Goal: Transaction & Acquisition: Purchase product/service

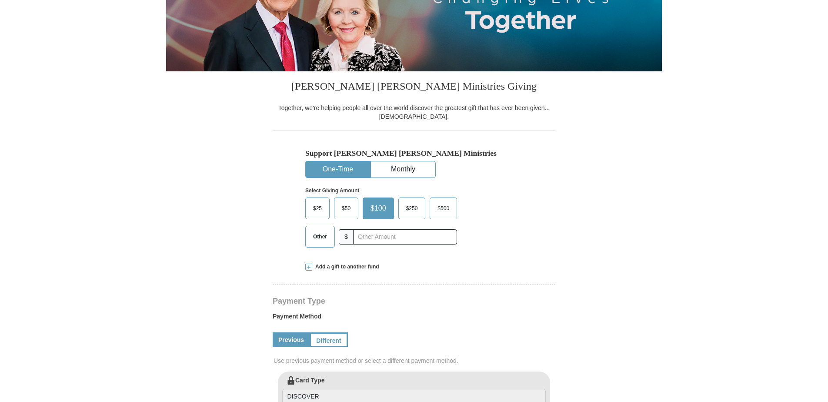
select select "[GEOGRAPHIC_DATA]"
click at [317, 239] on span "Other" at bounding box center [320, 236] width 23 height 13
click at [0, 0] on input "Other" at bounding box center [0, 0] width 0 height 0
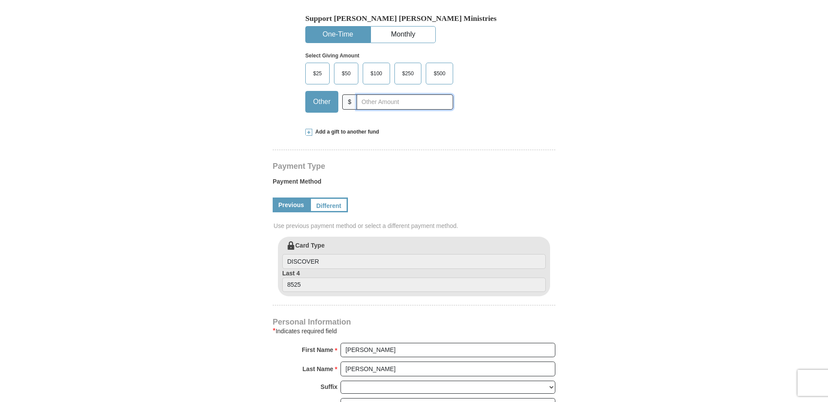
scroll to position [261, 0]
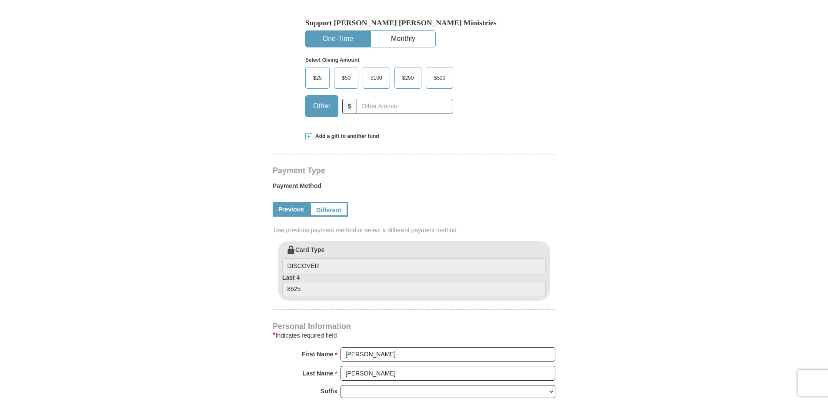
click at [310, 137] on span at bounding box center [308, 136] width 7 height 7
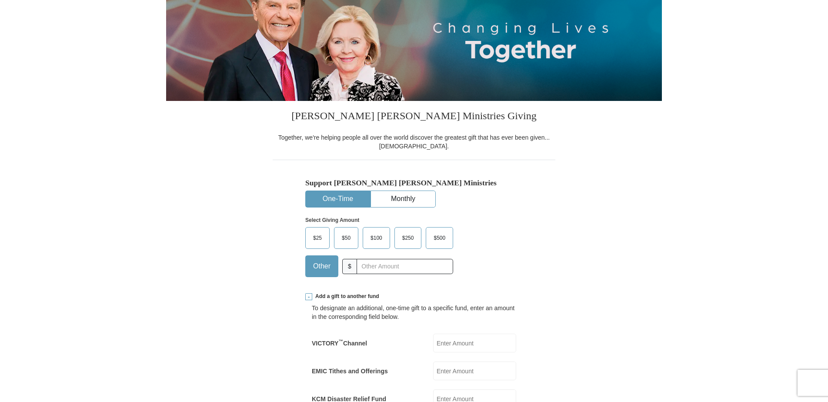
scroll to position [87, 0]
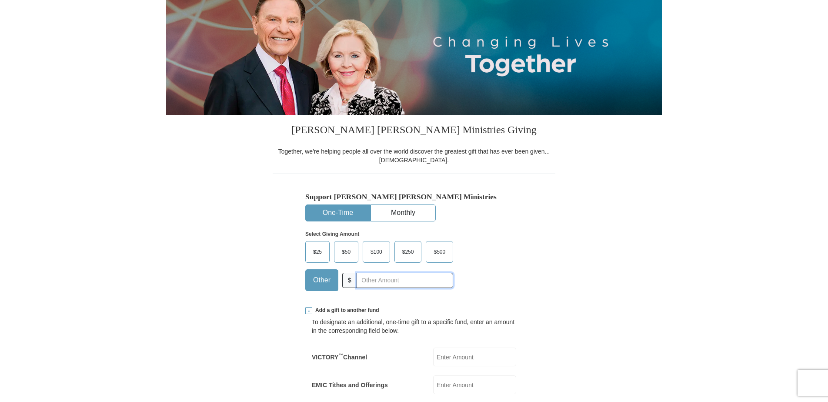
click at [375, 279] on input "text" at bounding box center [404, 280] width 96 height 15
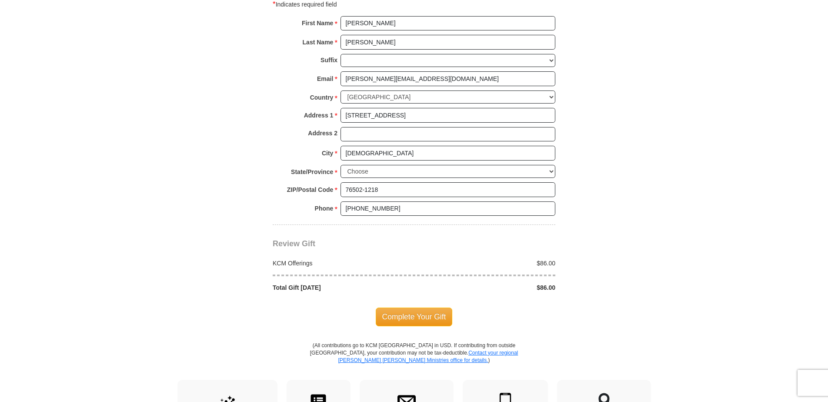
scroll to position [739, 0]
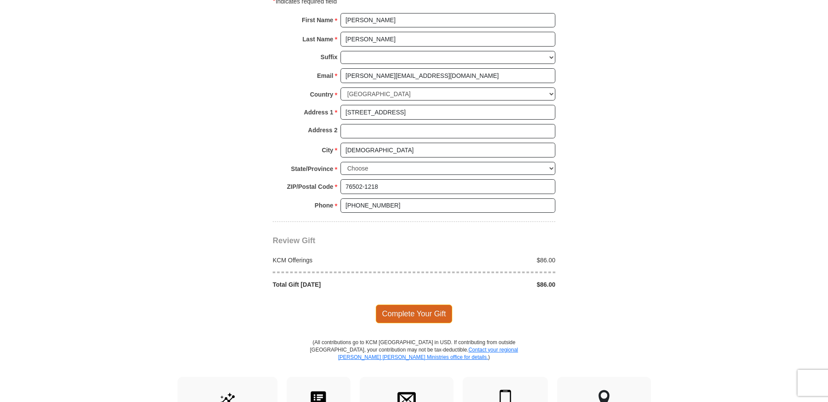
type input "86.00"
click at [405, 307] on span "Complete Your Gift" at bounding box center [414, 313] width 77 height 18
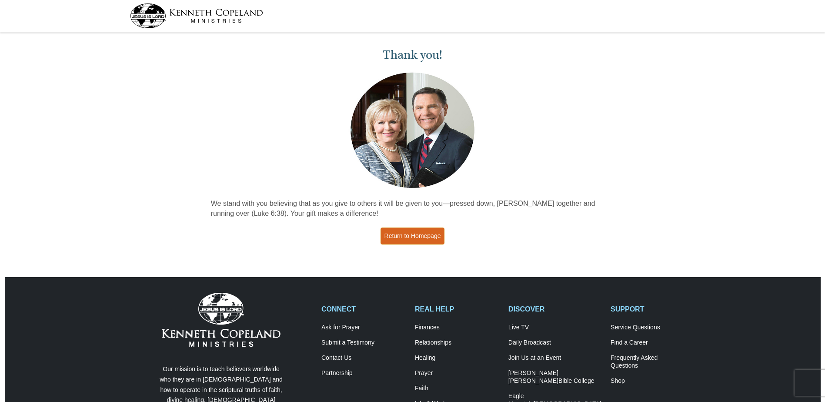
click at [405, 237] on link "Return to Homepage" at bounding box center [412, 235] width 64 height 17
